Goal: Participate in discussion: Engage in conversation with other users on a specific topic

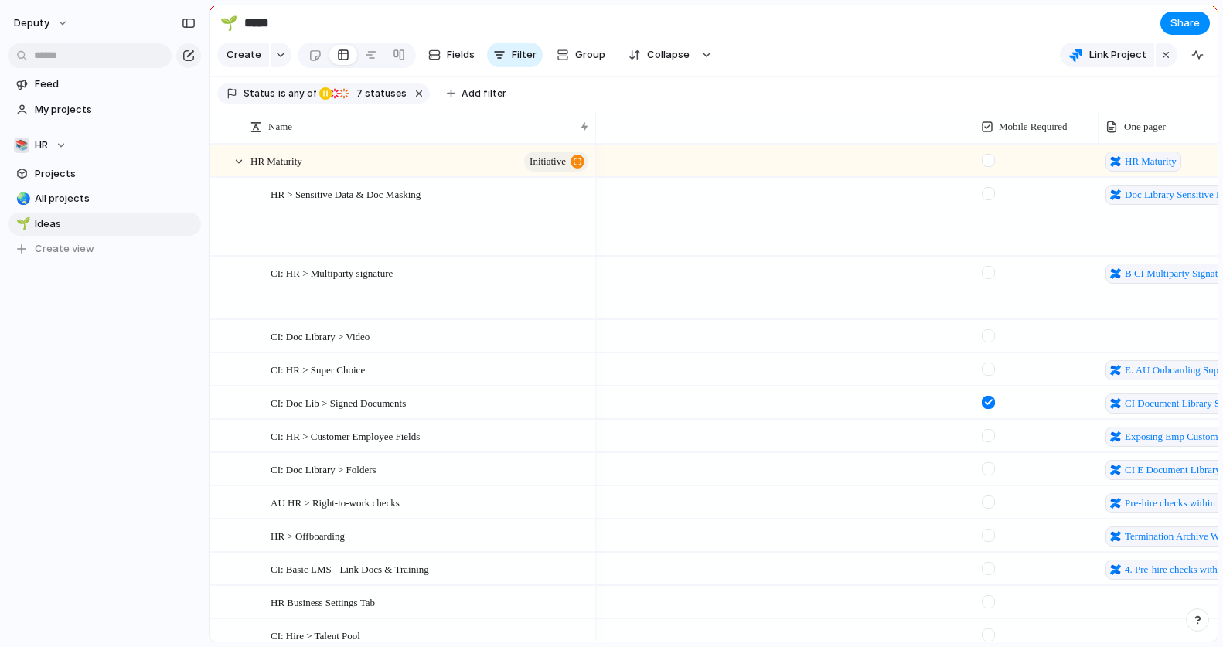
scroll to position [0, 541]
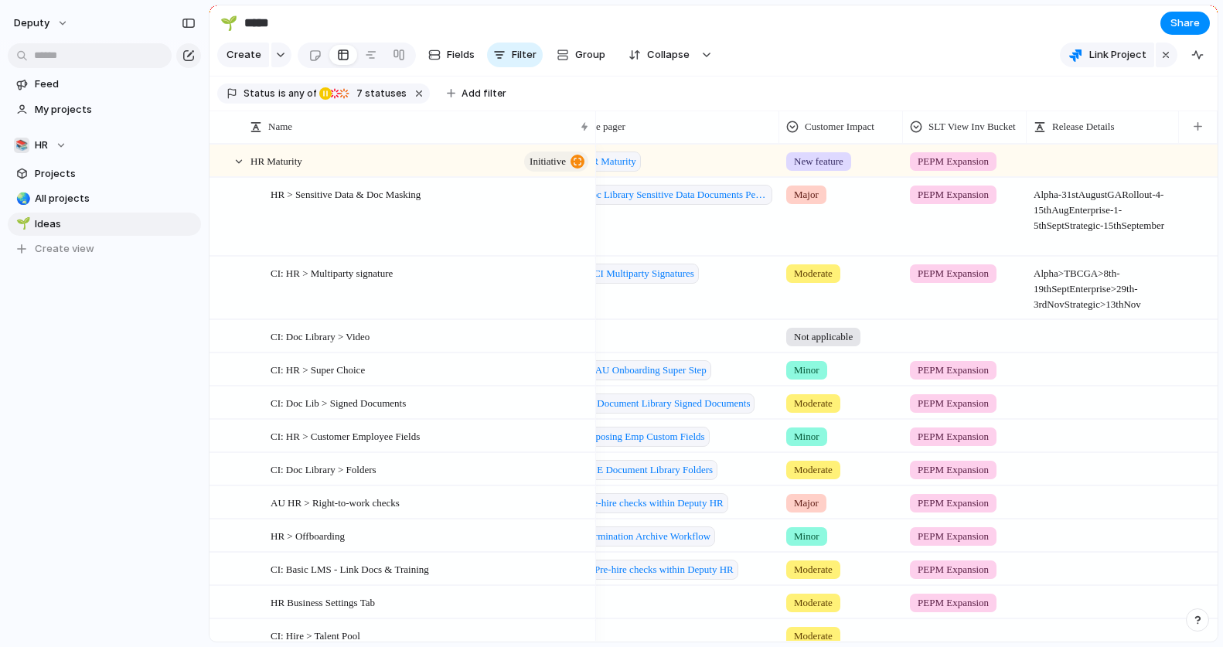
click at [1048, 220] on span "Alpha - [DATE] GA Rollout - [DATE]-[DATE] Enterprise - [DATE]-[DATE] Strategic …" at bounding box center [1103, 206] width 151 height 55
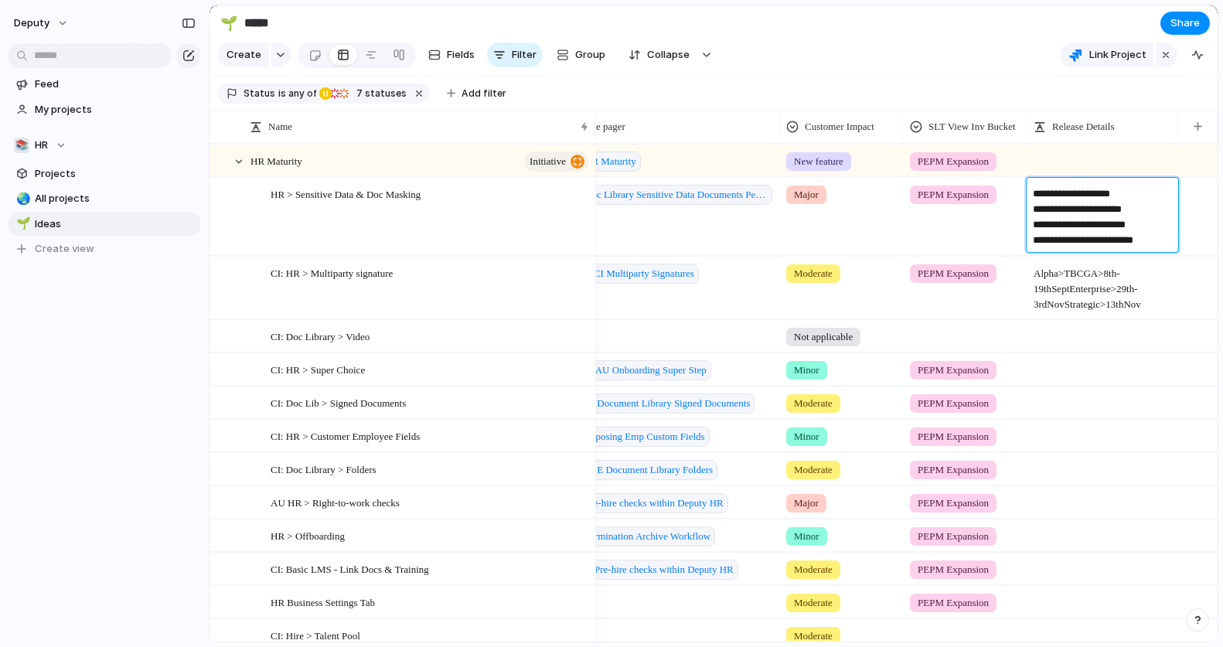
drag, startPoint x: 1151, startPoint y: 224, endPoint x: 1092, endPoint y: 224, distance: 58.8
click at [1092, 224] on textarea "**********" at bounding box center [1103, 217] width 141 height 62
